Goal: Task Accomplishment & Management: Use online tool/utility

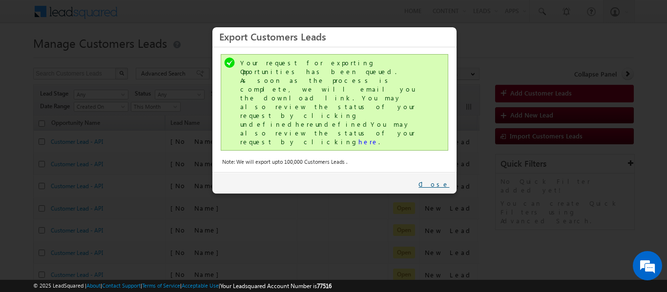
click at [440, 180] on link "Close" at bounding box center [433, 184] width 31 height 9
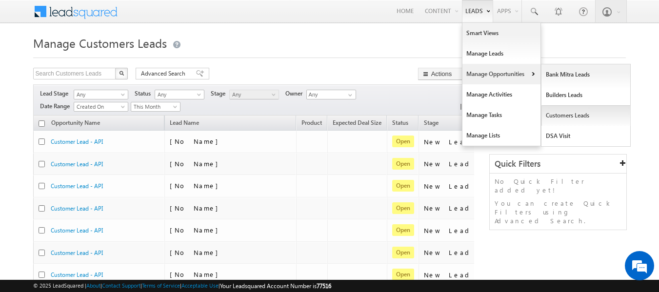
click at [562, 115] on link "Customers Leads" at bounding box center [586, 115] width 89 height 21
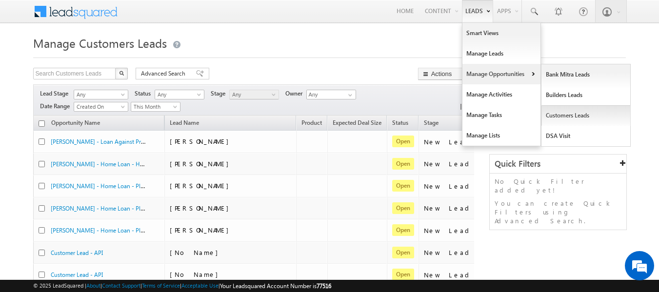
click at [574, 119] on link "Customers Leads" at bounding box center [586, 115] width 89 height 21
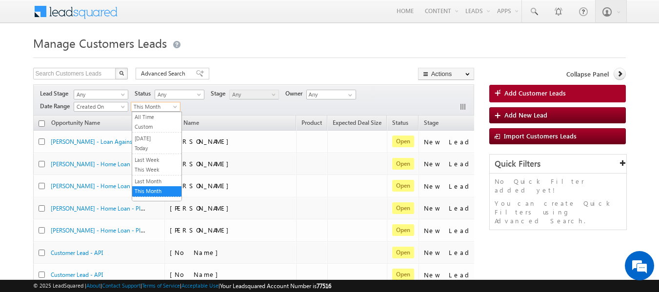
click at [173, 105] on span at bounding box center [176, 109] width 8 height 8
click at [146, 114] on link "All Time" at bounding box center [156, 117] width 49 height 9
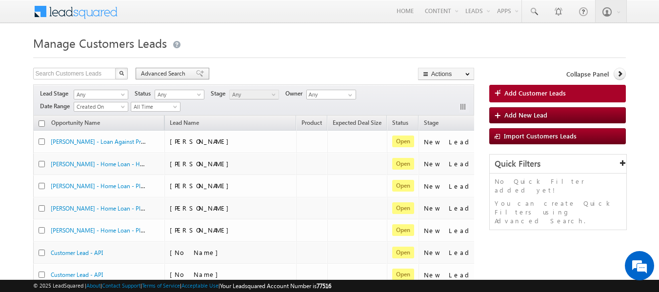
click at [196, 70] on span at bounding box center [200, 73] width 8 height 7
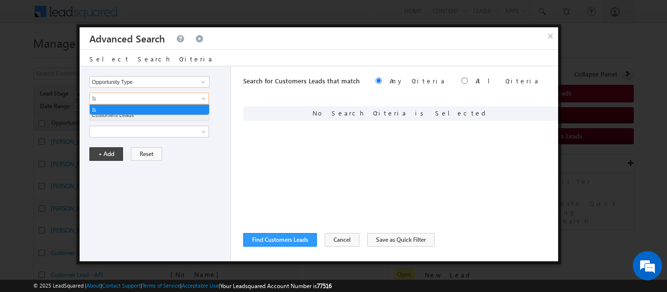
click at [127, 97] on span "Is" at bounding box center [143, 98] width 106 height 9
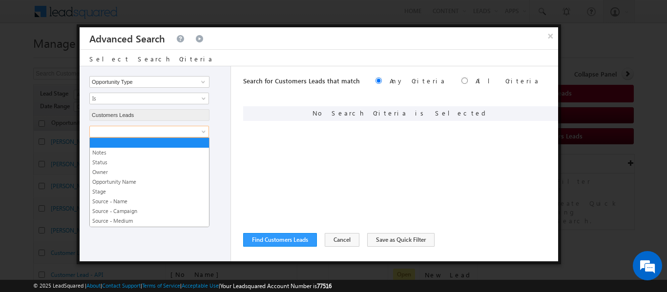
click at [120, 128] on span at bounding box center [143, 131] width 106 height 9
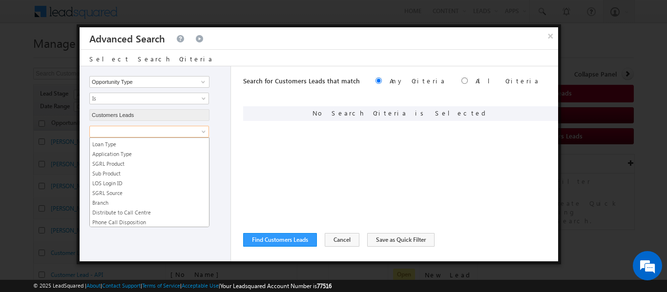
scroll to position [345, 0]
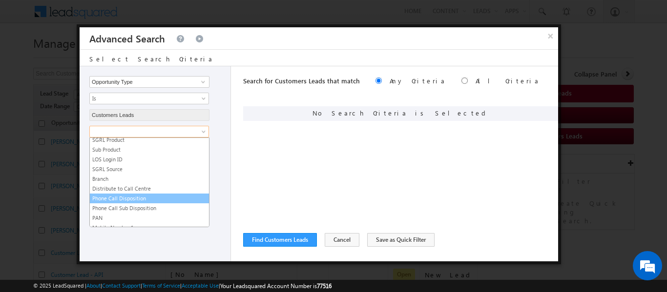
click at [129, 201] on link "Phone Call Disposition" at bounding box center [149, 198] width 119 height 9
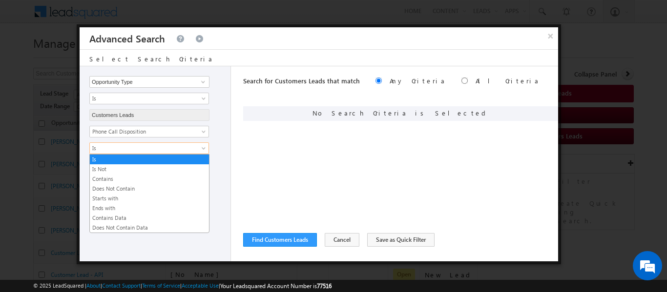
click at [120, 147] on span "Is" at bounding box center [143, 148] width 106 height 9
click at [119, 219] on link "Contains Data" at bounding box center [149, 218] width 119 height 9
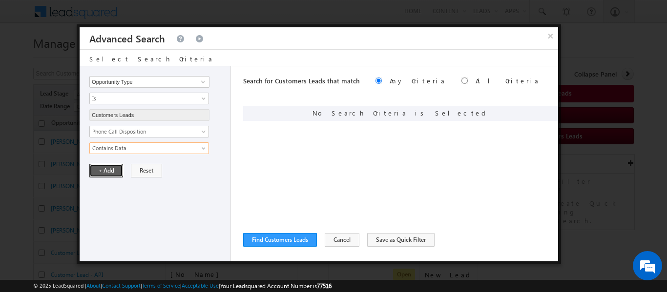
click at [110, 174] on button "+ Add" at bounding box center [106, 171] width 34 height 14
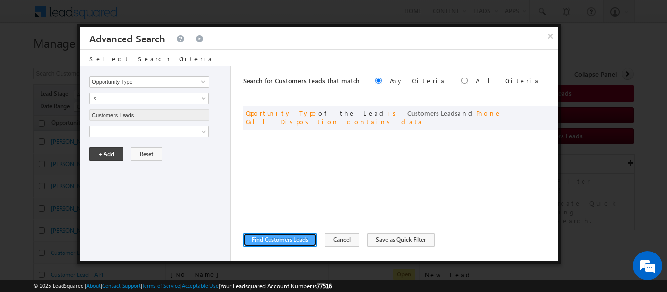
click at [280, 238] on button "Find Customers Leads" at bounding box center [280, 240] width 74 height 14
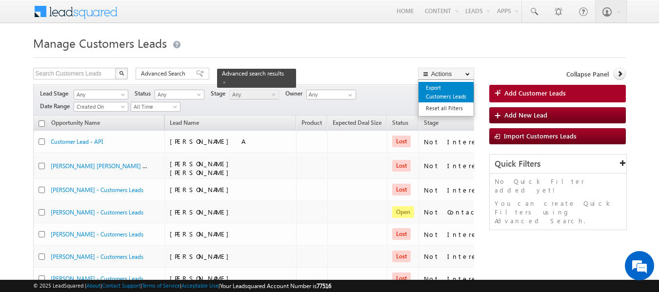
click at [437, 93] on link "Export Customers Leads" at bounding box center [446, 92] width 55 height 21
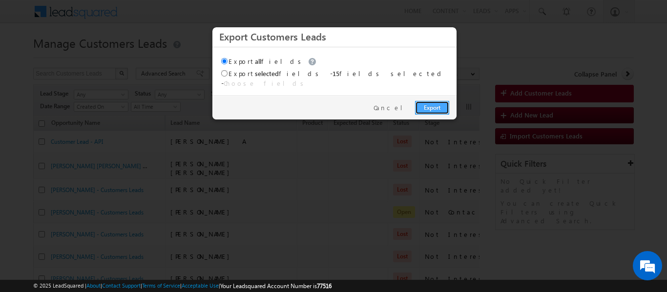
click at [431, 101] on link "Export" at bounding box center [432, 108] width 34 height 14
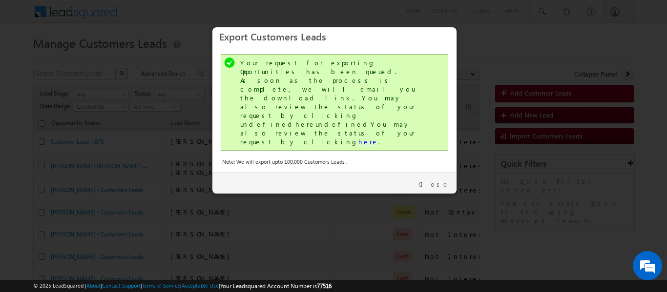
click at [358, 138] on link "here" at bounding box center [368, 142] width 20 height 8
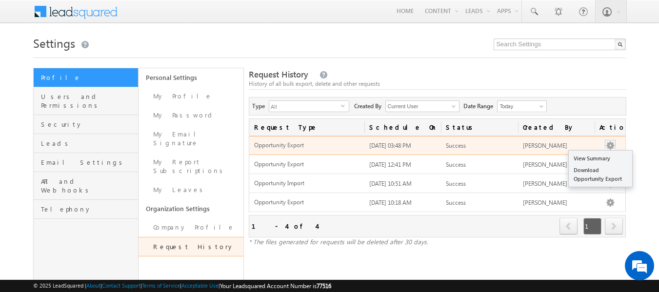
click at [609, 148] on button "button" at bounding box center [611, 146] width 10 height 10
click at [588, 169] on link "Download Opportunity Export" at bounding box center [600, 175] width 63 height 21
